Goal: Task Accomplishment & Management: Manage account settings

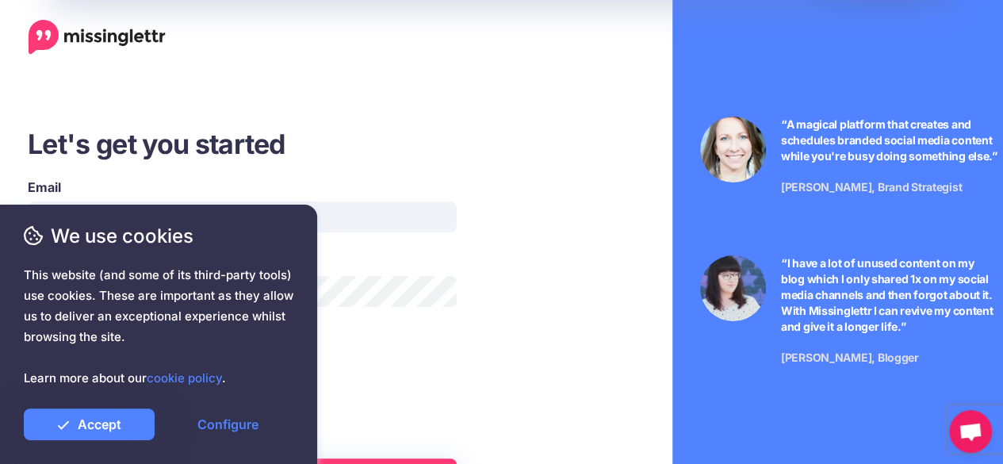
click at [524, 348] on li "You're starting a 14-day free trial" at bounding box center [287, 356] width 519 height 20
click at [74, 431] on link "Accept" at bounding box center [89, 424] width 131 height 32
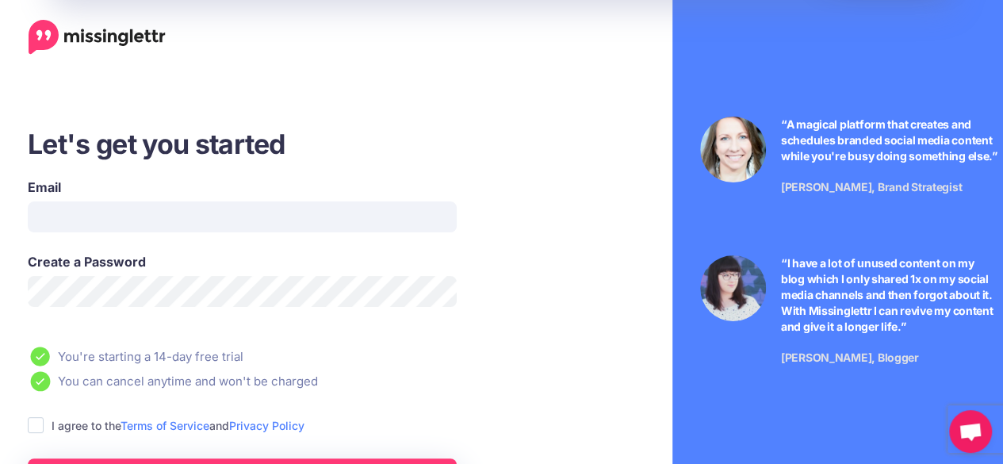
click at [122, 216] on div "We use cookies This website (and some of its third-party tools) use cookies. Th…" at bounding box center [158, 334] width 317 height 259
click at [254, 224] on span "We use cookies" at bounding box center [159, 236] width 270 height 28
click at [251, 216] on div "We use cookies This website (and some of its third-party tools) use cookies. Th…" at bounding box center [158, 334] width 317 height 259
click at [78, 213] on div "We use cookies This website (and some of its third-party tools) use cookies. Th…" at bounding box center [158, 334] width 317 height 259
click at [76, 221] on div "We use cookies This website (and some of its third-party tools) use cookies. Th…" at bounding box center [158, 334] width 317 height 259
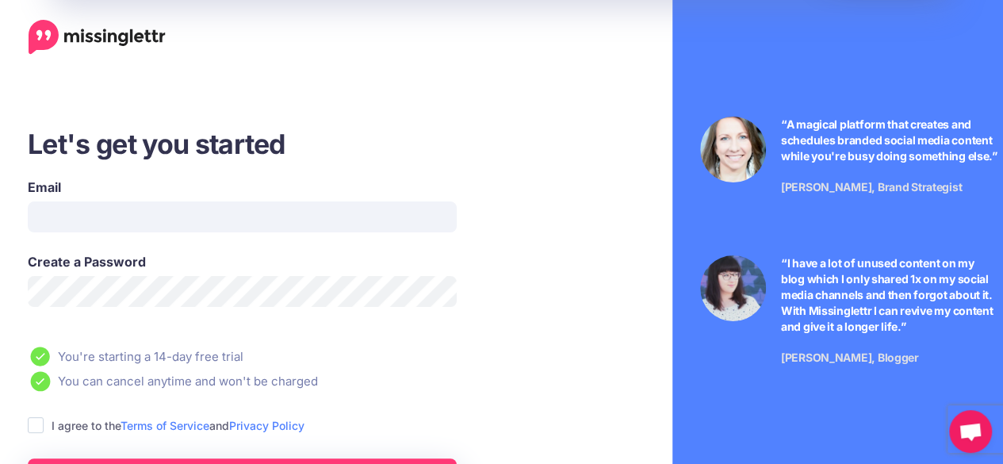
click at [78, 215] on div "We use cookies This website (and some of its third-party tools) use cookies. Th…" at bounding box center [158, 334] width 317 height 259
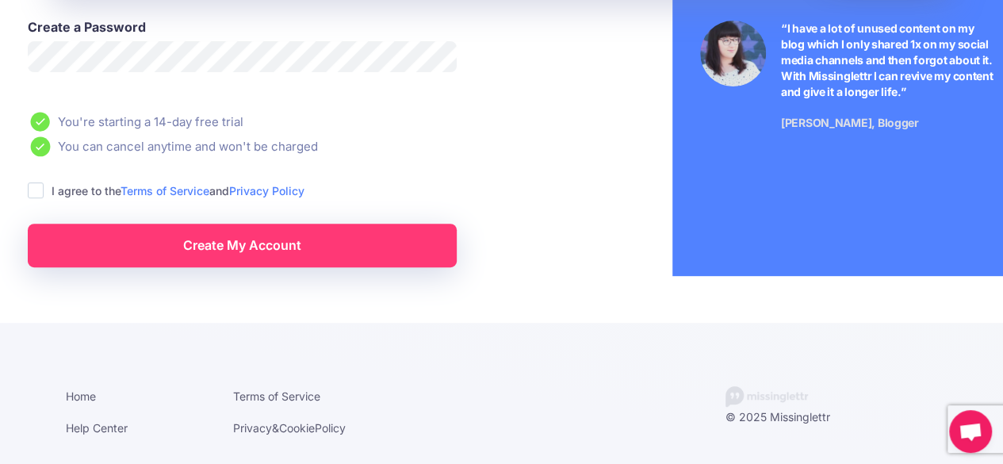
scroll to position [236, 0]
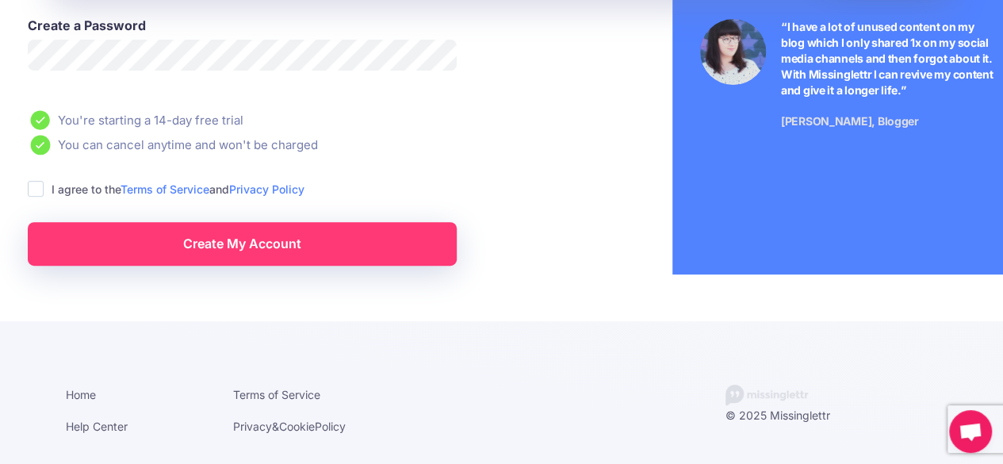
click at [37, 186] on ins at bounding box center [36, 189] width 16 height 16
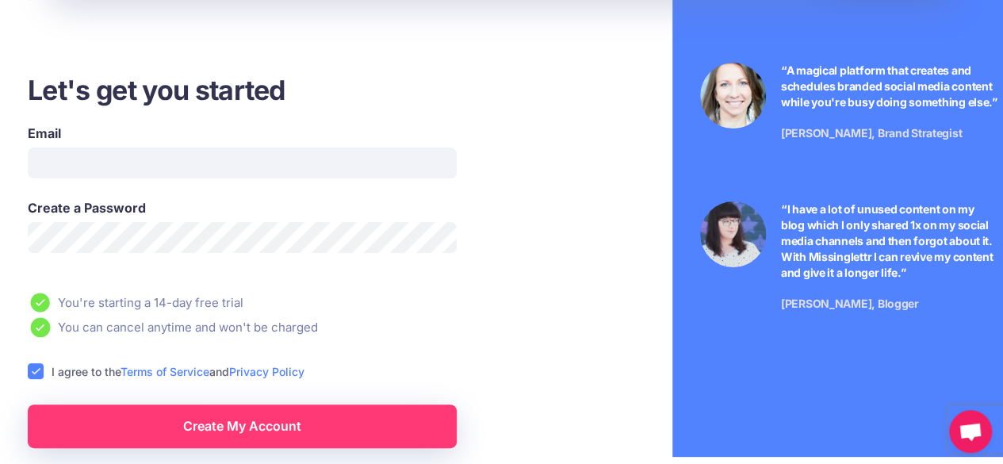
scroll to position [79, 0]
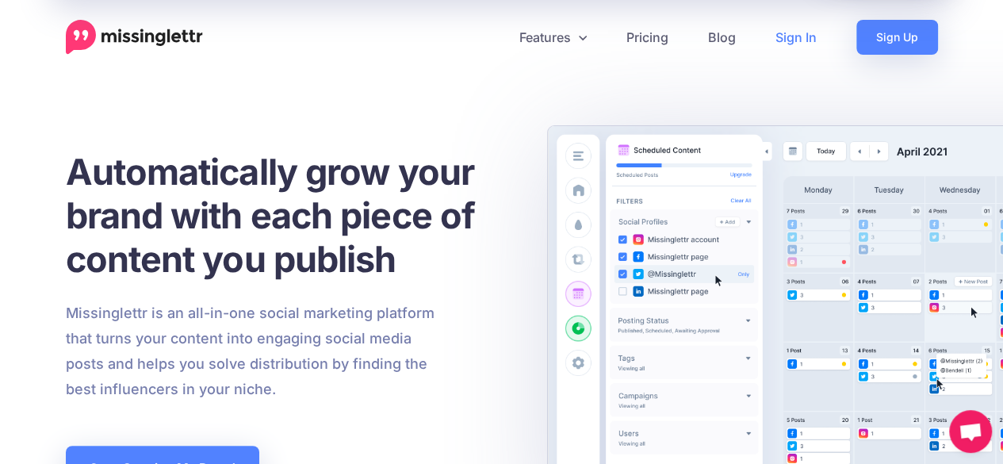
click at [798, 34] on link "Sign In" at bounding box center [796, 37] width 81 height 35
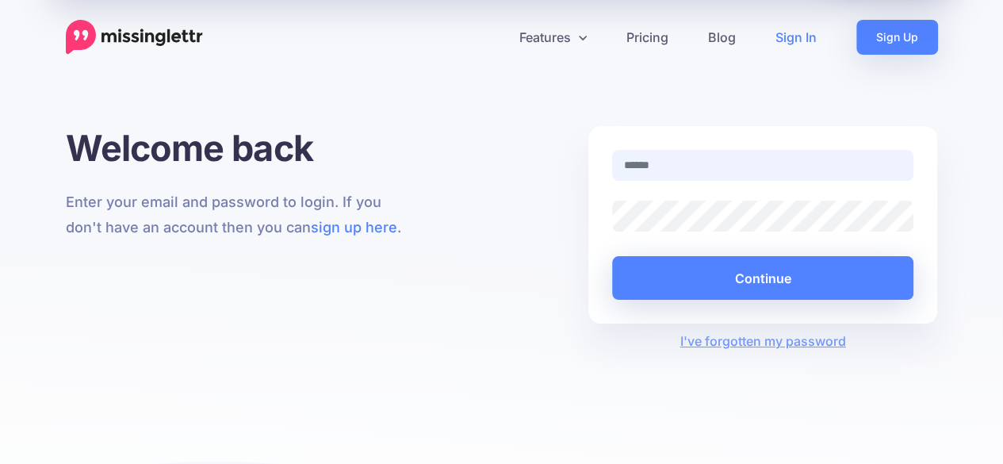
click at [636, 156] on input "text" at bounding box center [763, 165] width 302 height 31
click at [656, 163] on input "text" at bounding box center [763, 165] width 302 height 31
click at [645, 165] on input "text" at bounding box center [763, 165] width 302 height 31
type input "**********"
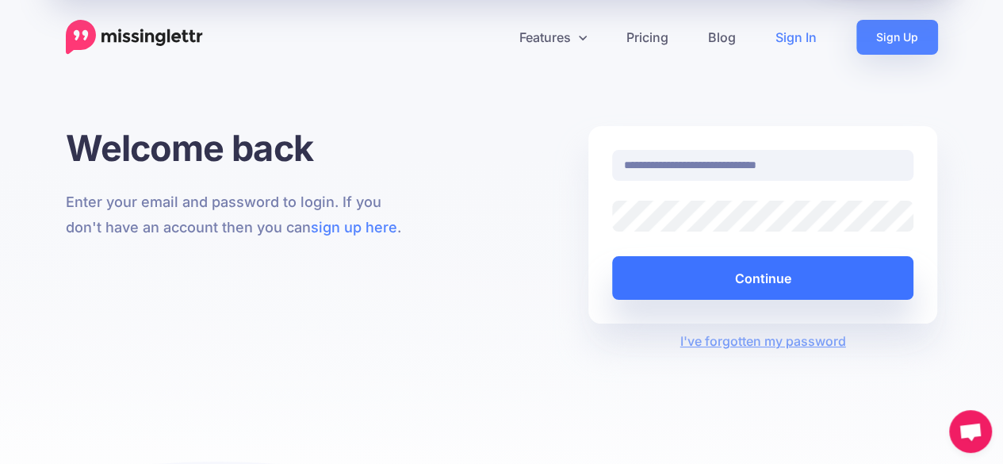
click at [760, 275] on button "Continue" at bounding box center [763, 278] width 302 height 44
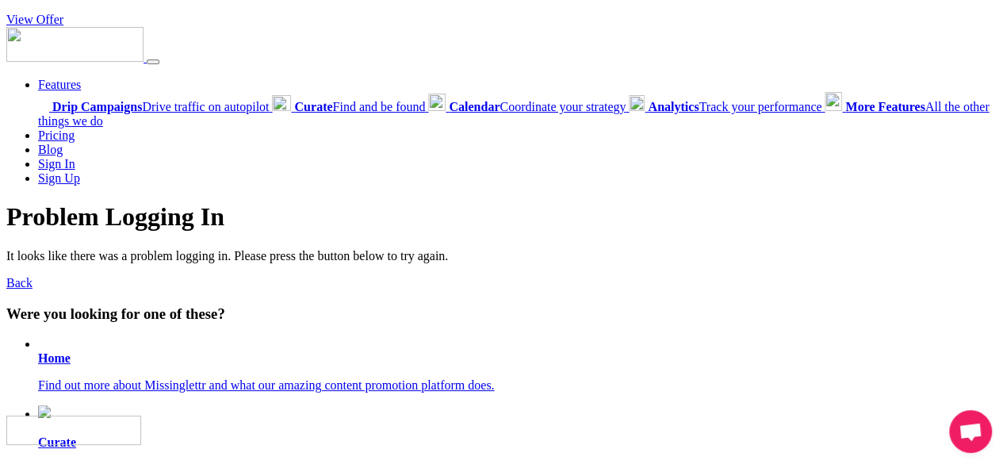
click at [201, 181] on li "Sign Up" at bounding box center [517, 178] width 959 height 14
